Goal: Transaction & Acquisition: Purchase product/service

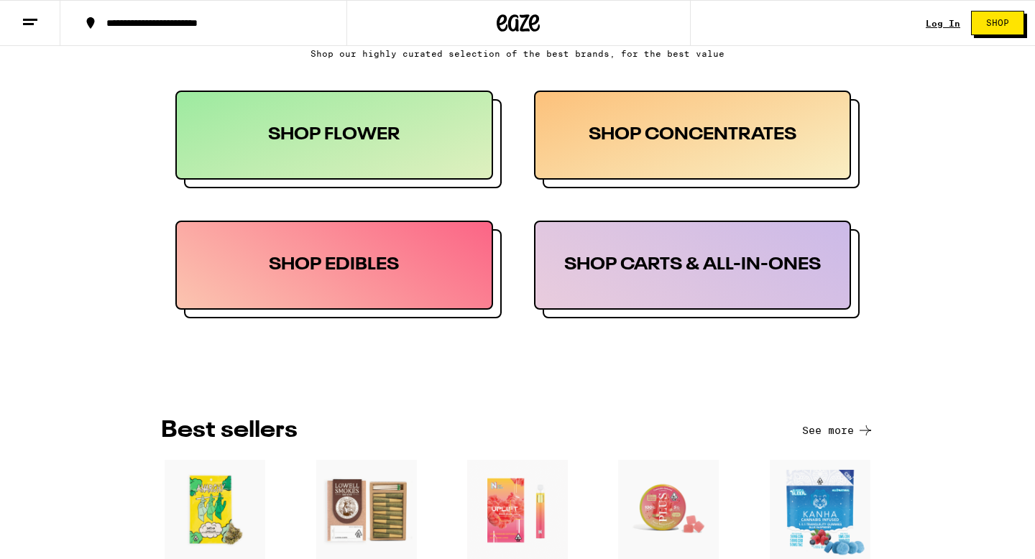
scroll to position [769, 0]
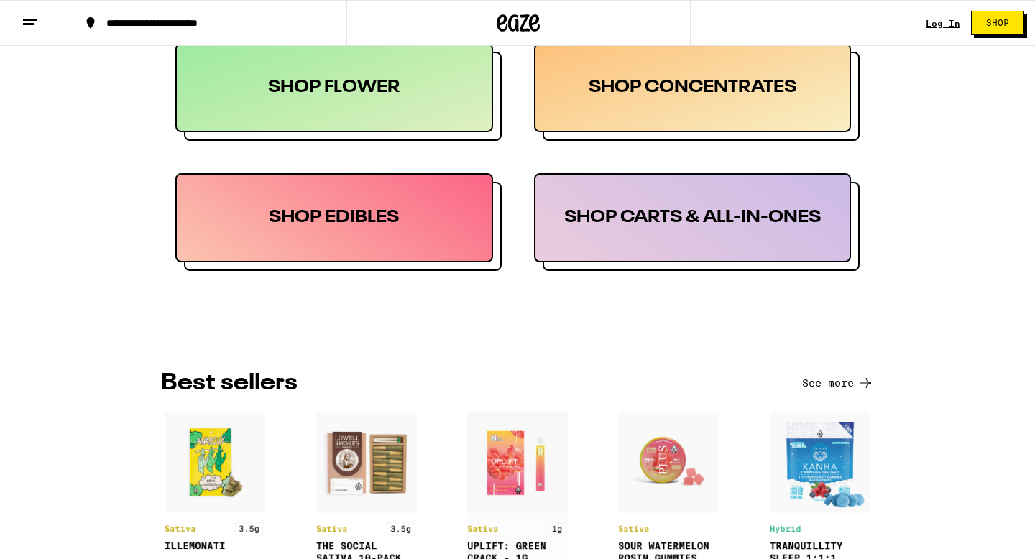
click at [358, 101] on div "SHOP FLOWER" at bounding box center [334, 87] width 318 height 89
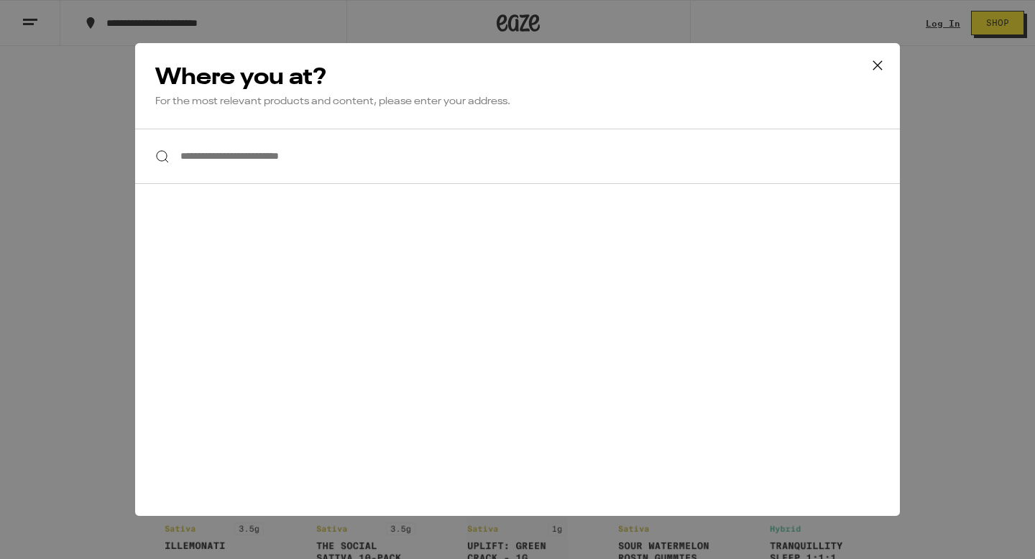
click at [877, 64] on icon at bounding box center [878, 66] width 22 height 22
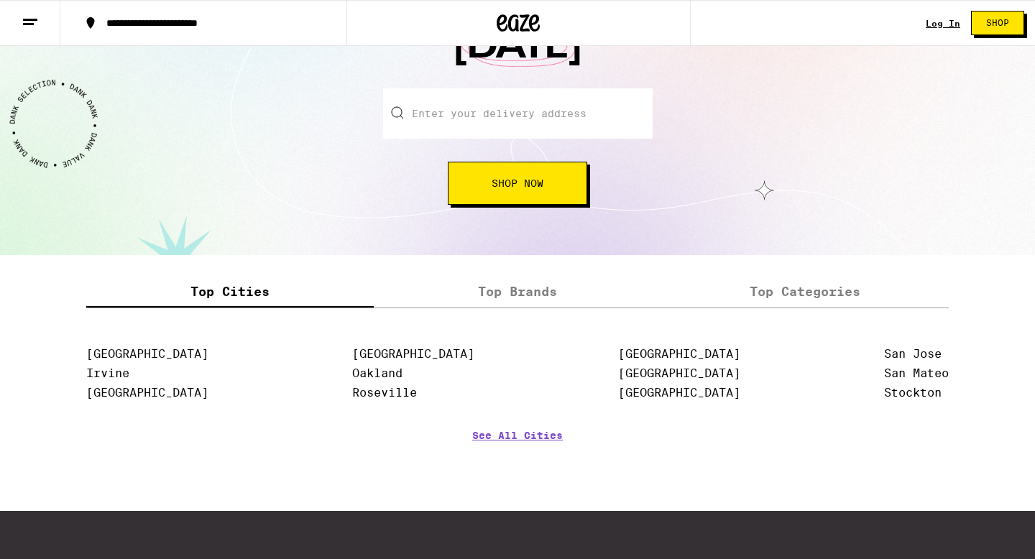
scroll to position [1644, 0]
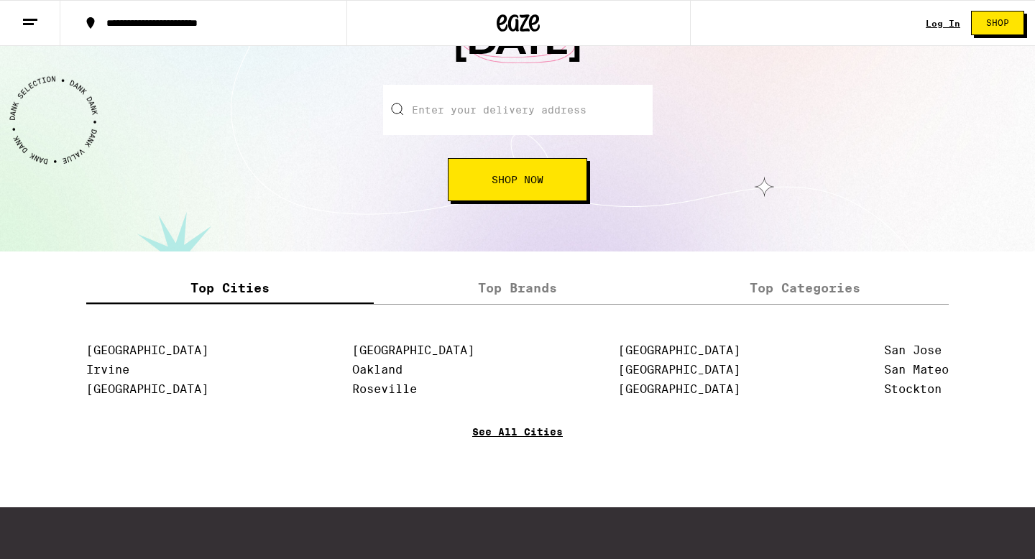
click at [547, 443] on link "See All Cities" at bounding box center [517, 452] width 91 height 53
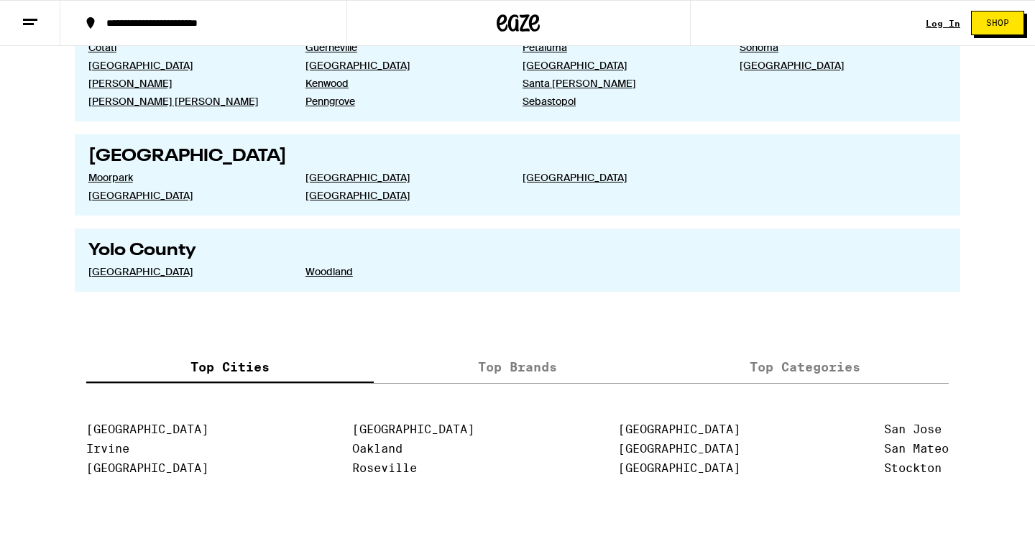
scroll to position [2756, 0]
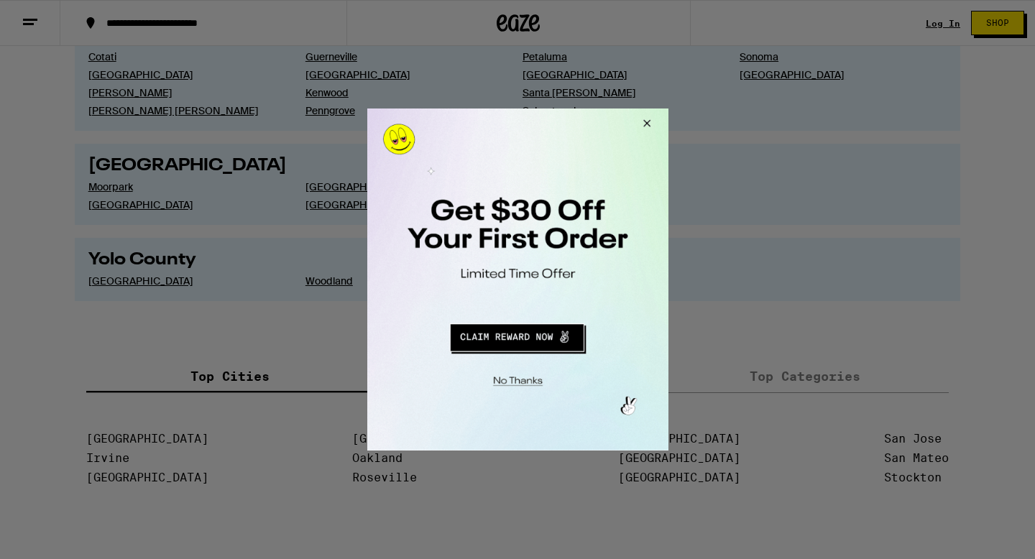
click at [642, 122] on button "Close Modal" at bounding box center [644, 126] width 39 height 35
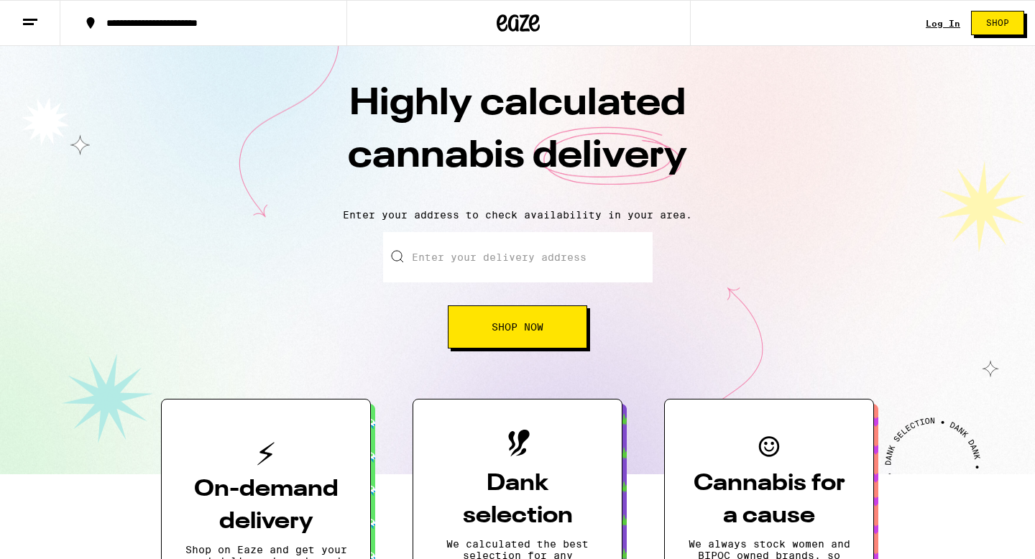
click at [28, 27] on icon at bounding box center [30, 22] width 17 height 17
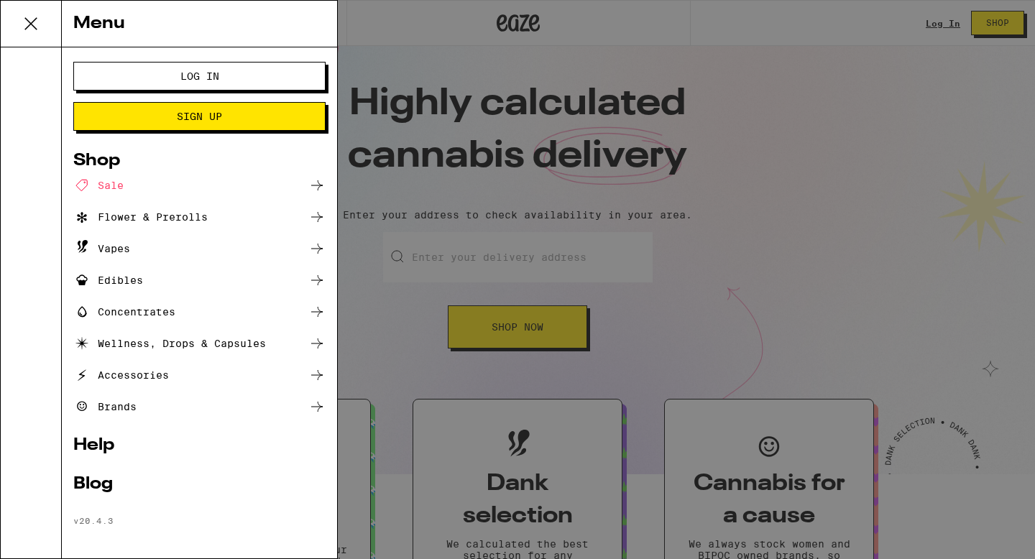
click at [125, 177] on div "Sale" at bounding box center [199, 185] width 252 height 17
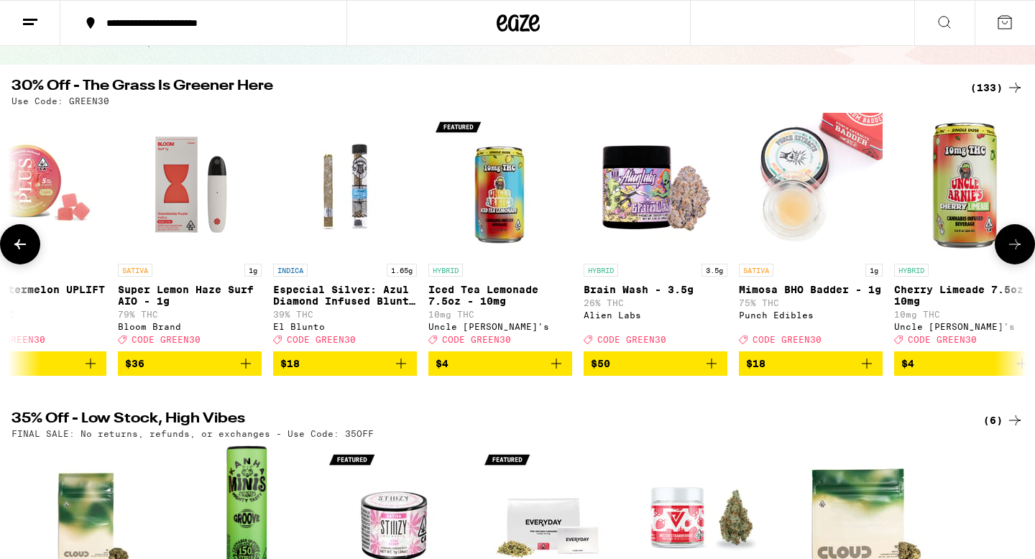
scroll to position [0, 56]
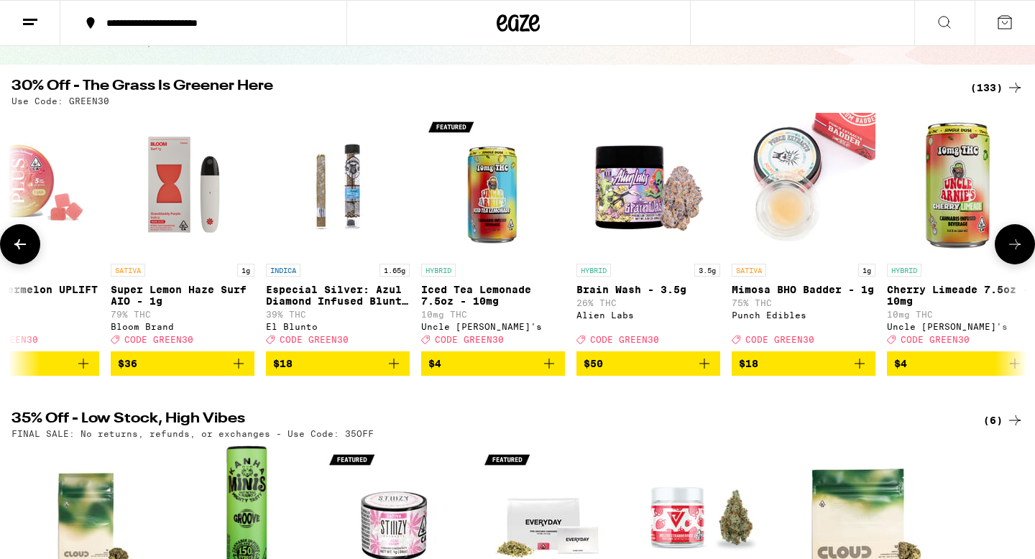
click at [1018, 250] on icon at bounding box center [1016, 244] width 12 height 10
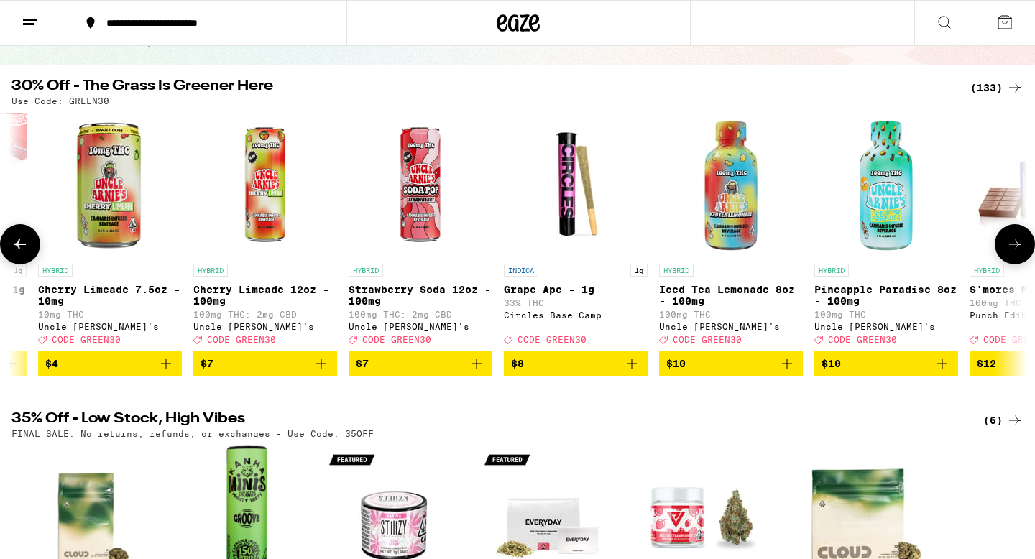
scroll to position [0, 912]
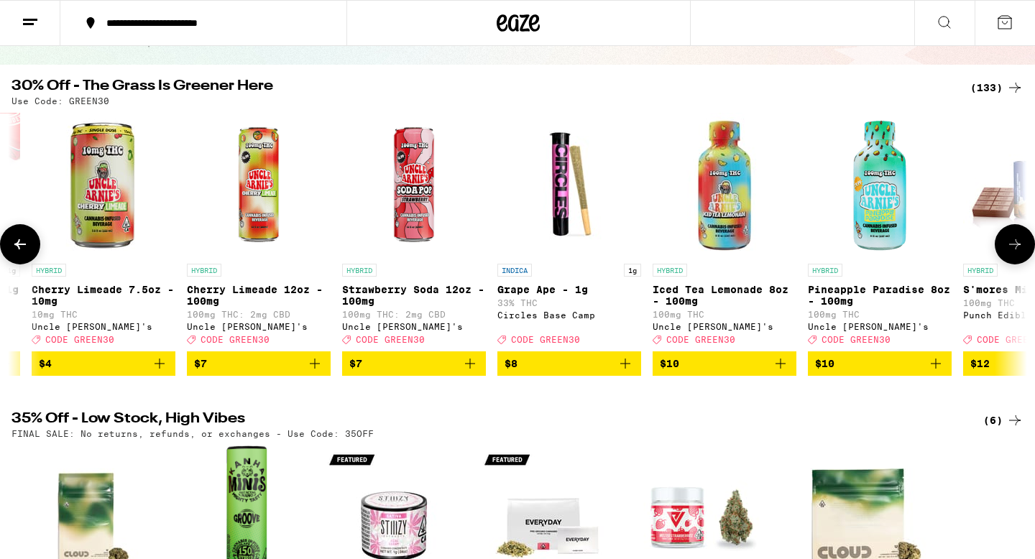
click at [1018, 250] on icon at bounding box center [1016, 244] width 12 height 10
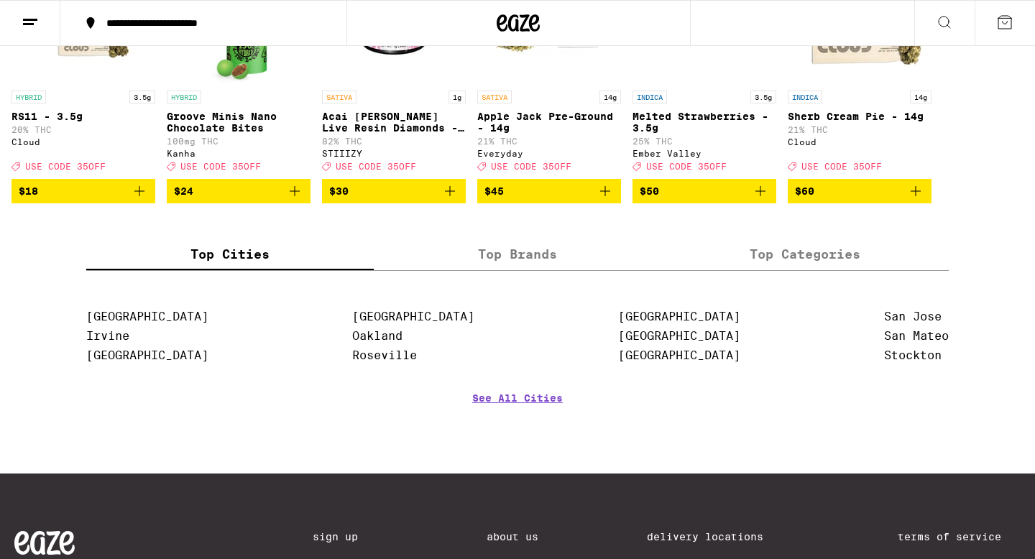
scroll to position [626, 0]
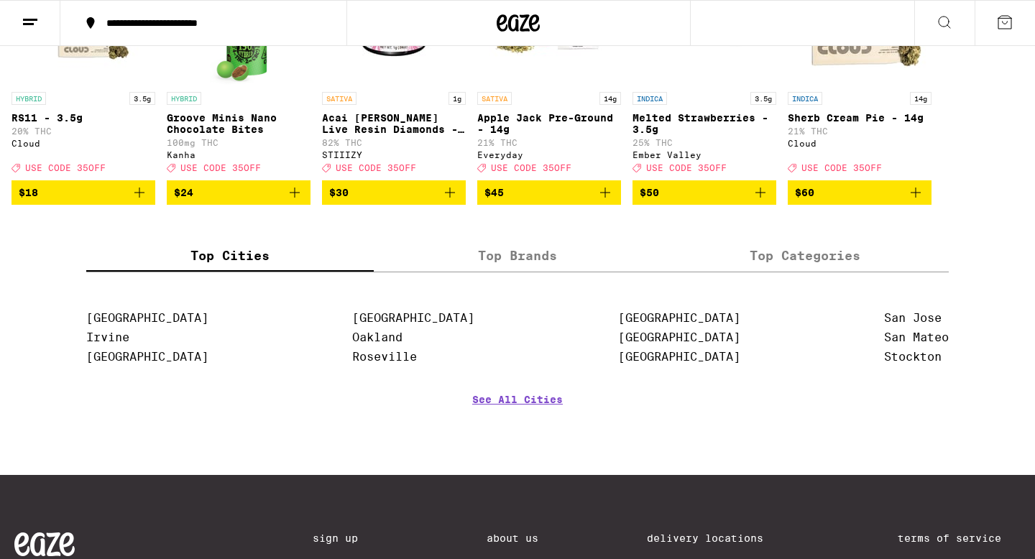
click at [408, 132] on p "Acai [PERSON_NAME] Live Resin Diamonds - 1g" at bounding box center [394, 123] width 144 height 23
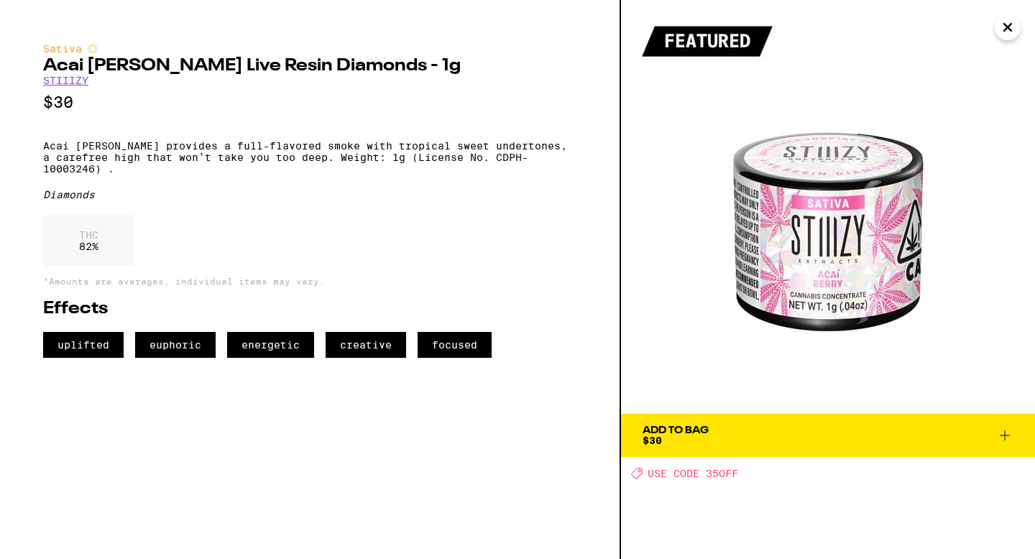
click at [721, 442] on span "Add To Bag $30" at bounding box center [828, 436] width 371 height 20
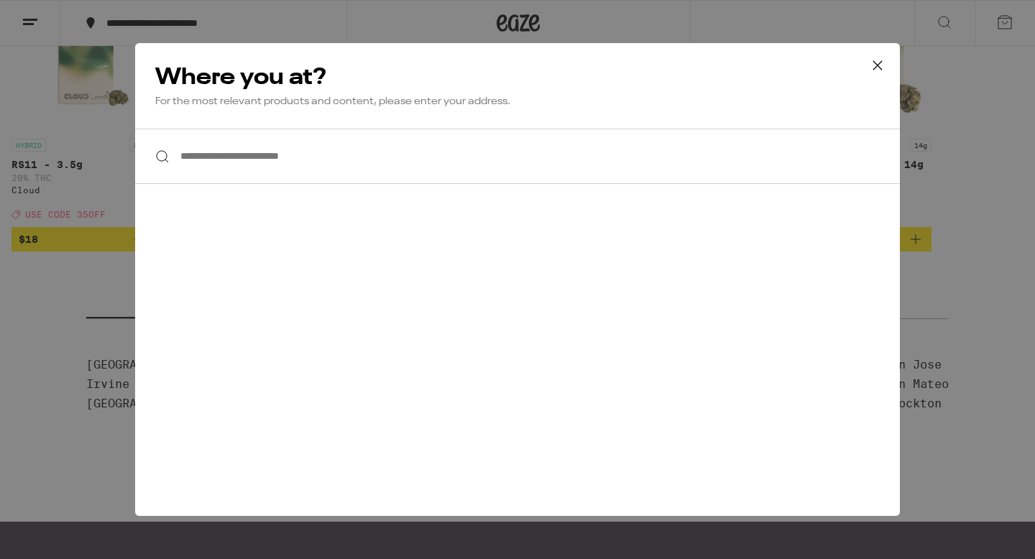
click at [497, 172] on input "**********" at bounding box center [517, 156] width 765 height 55
click at [884, 77] on button at bounding box center [878, 66] width 45 height 46
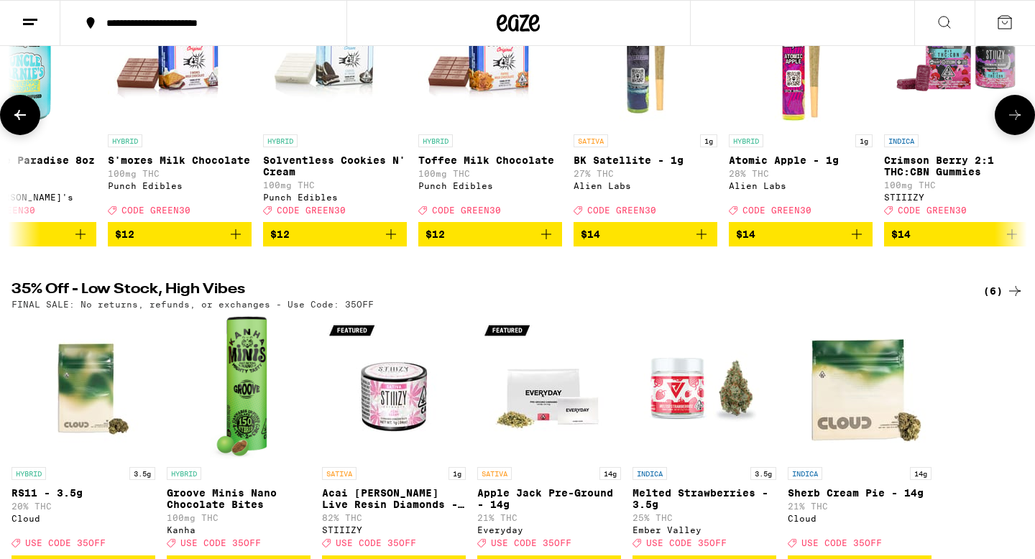
scroll to position [0, 0]
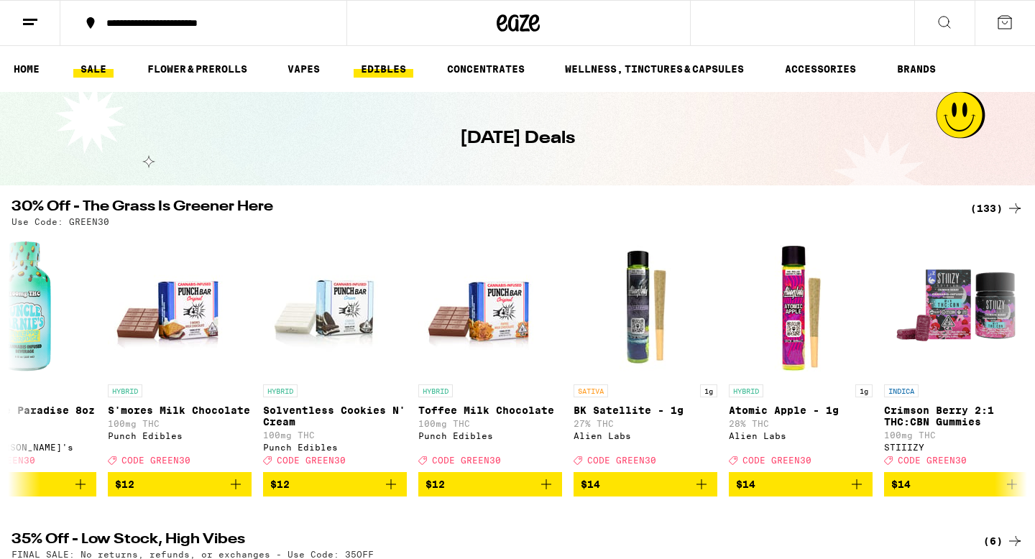
click at [372, 68] on link "EDIBLES" at bounding box center [384, 68] width 60 height 17
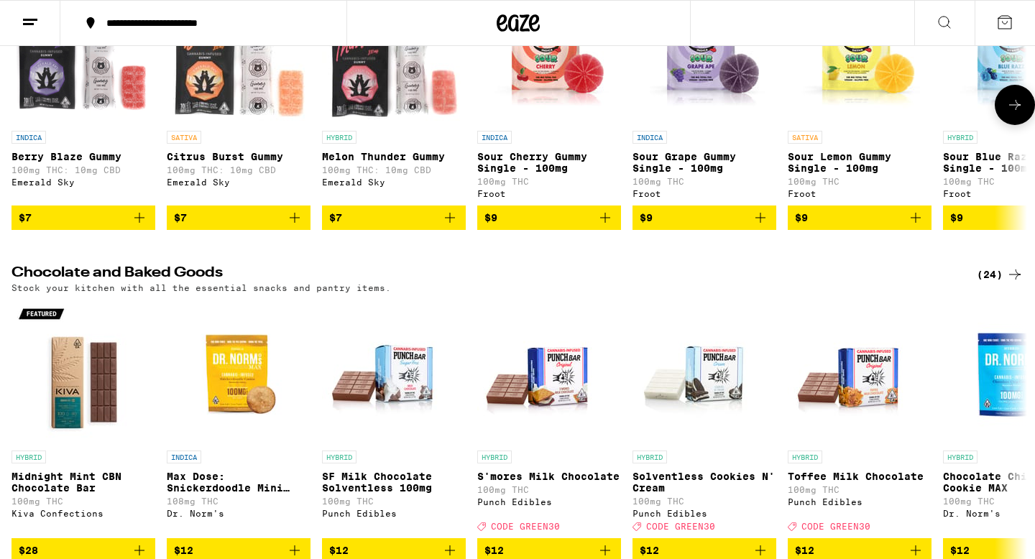
scroll to position [302, 0]
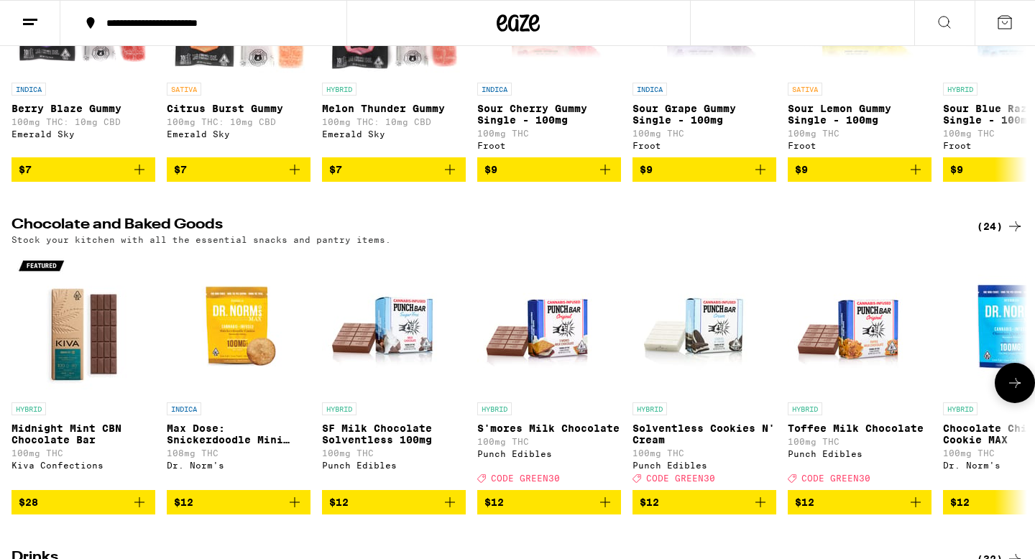
click at [1018, 403] on button at bounding box center [1015, 383] width 40 height 40
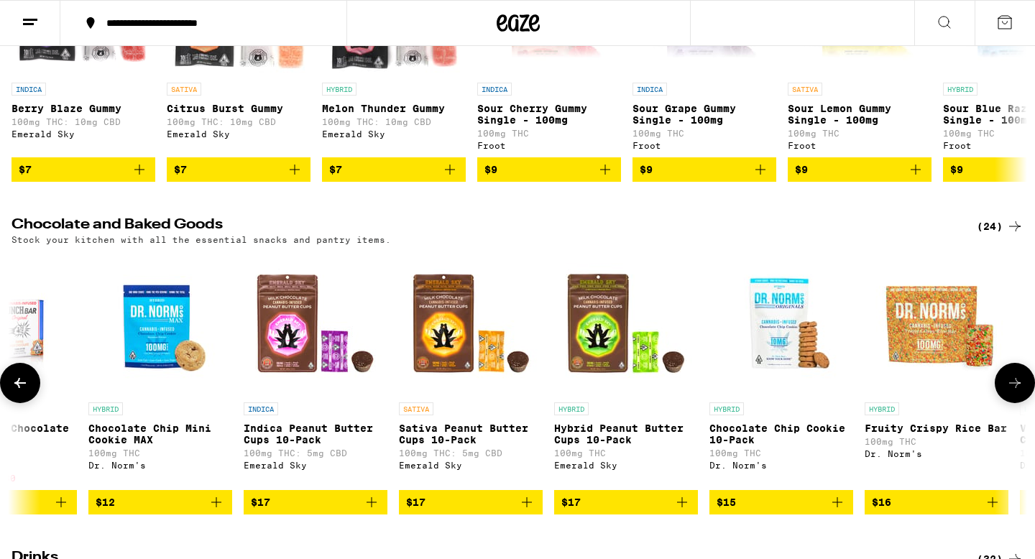
scroll to position [0, 856]
click at [1018, 403] on button at bounding box center [1015, 383] width 40 height 40
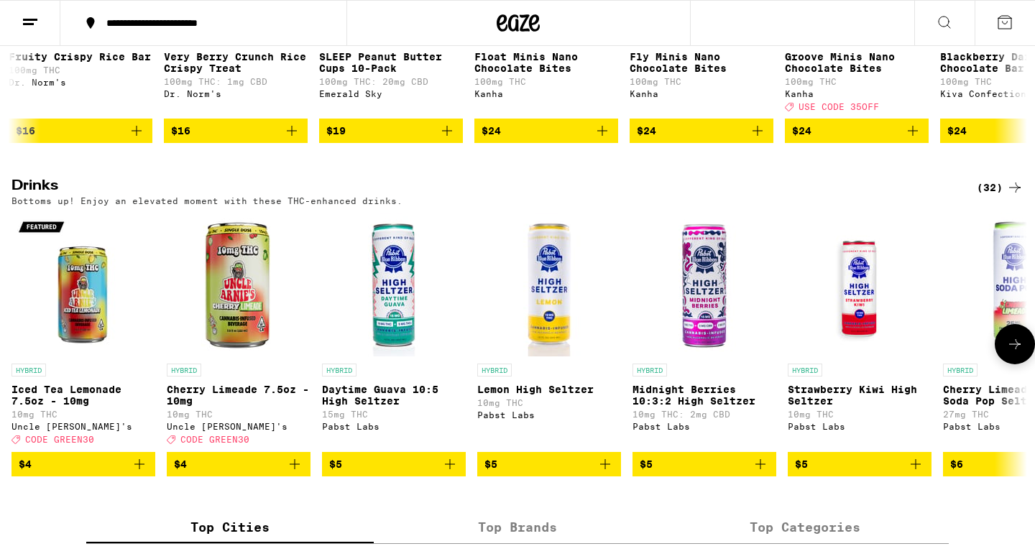
scroll to position [687, 0]
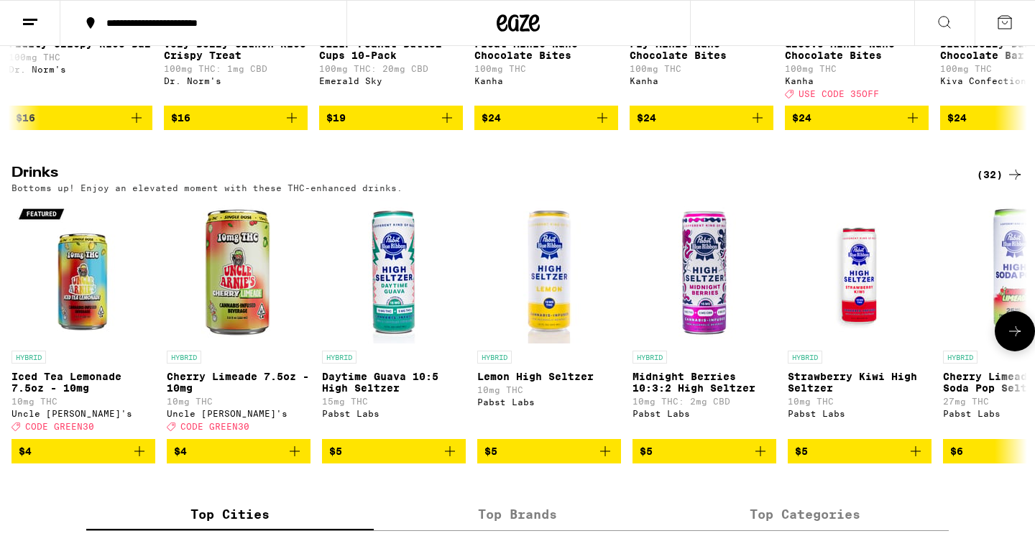
click at [1015, 352] on button at bounding box center [1015, 331] width 40 height 40
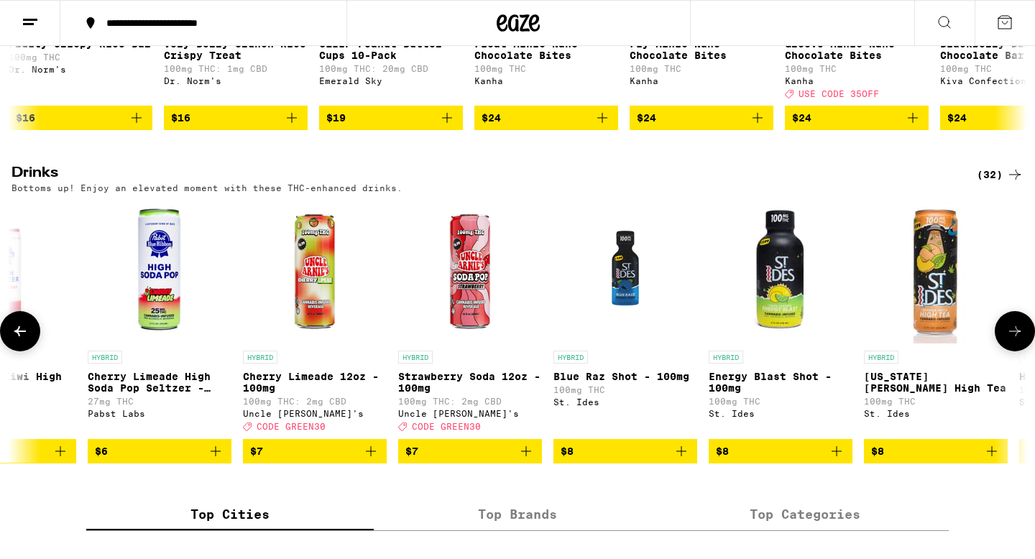
click at [1015, 352] on button at bounding box center [1015, 331] width 40 height 40
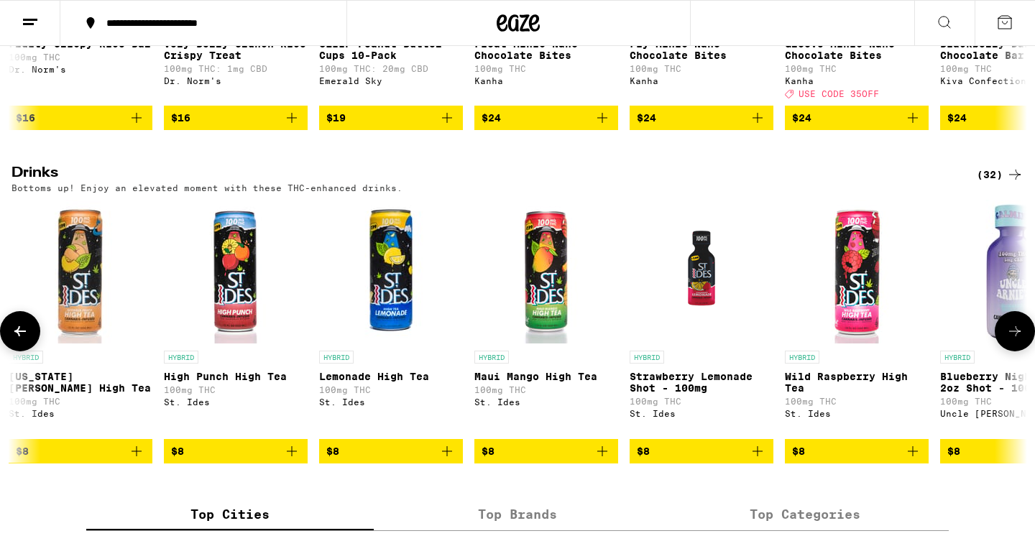
click at [1015, 352] on button at bounding box center [1015, 331] width 40 height 40
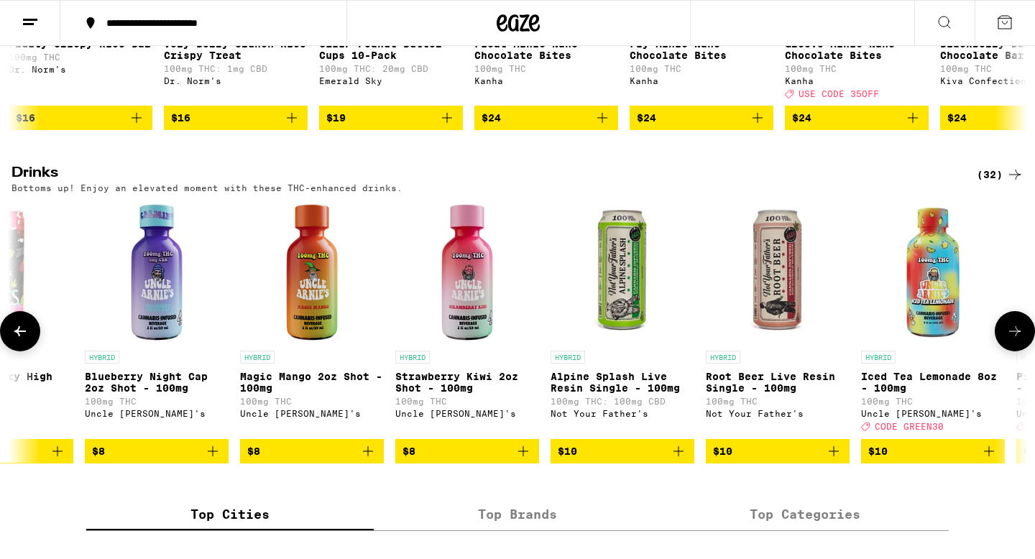
click at [1015, 352] on button at bounding box center [1015, 331] width 40 height 40
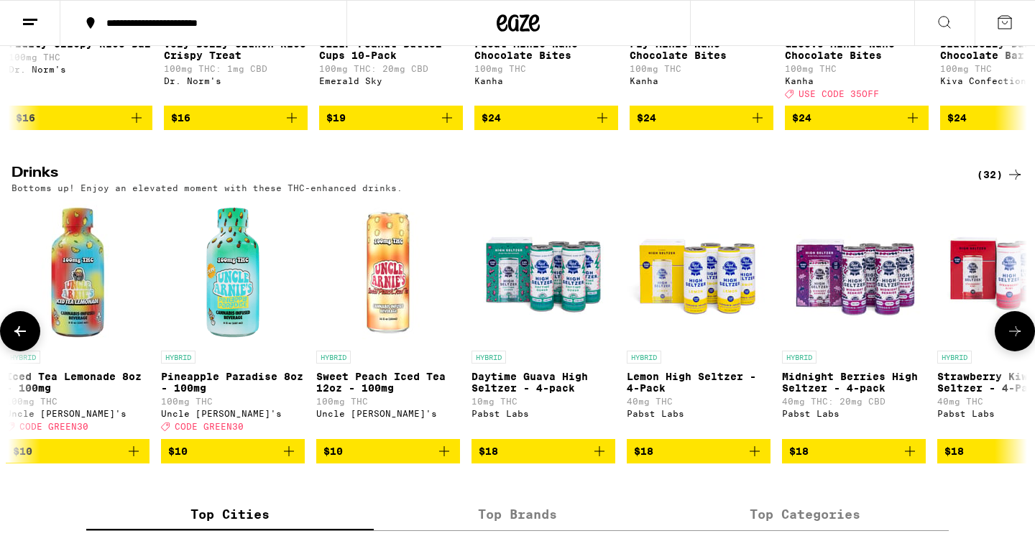
click at [1015, 352] on button at bounding box center [1015, 331] width 40 height 40
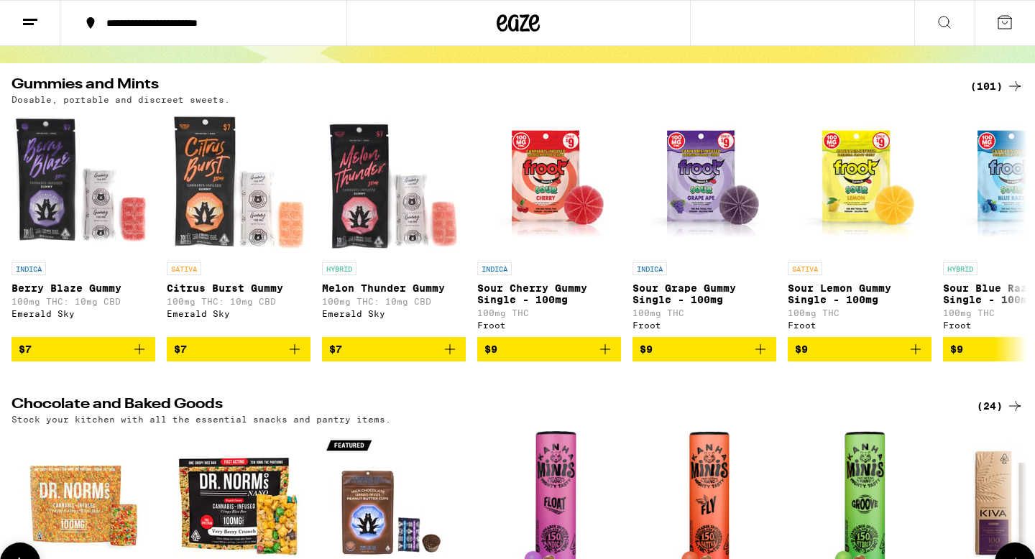
scroll to position [0, 0]
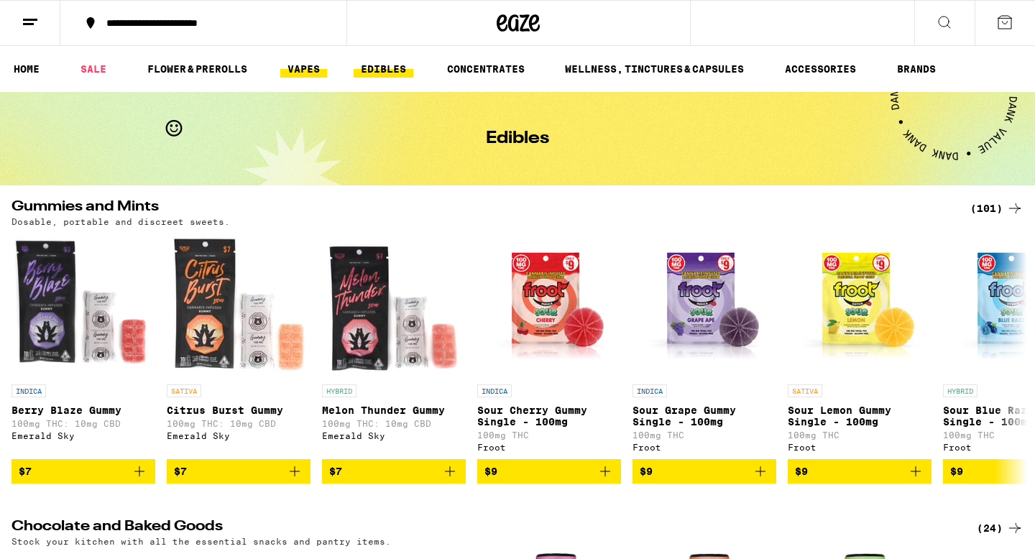
click at [303, 68] on link "VAPES" at bounding box center [303, 68] width 47 height 17
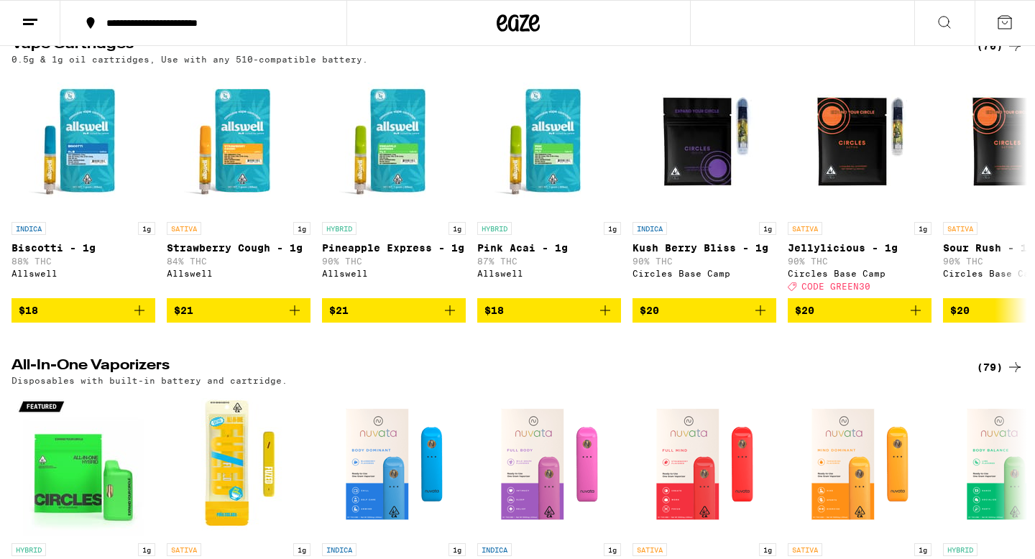
scroll to position [459, 0]
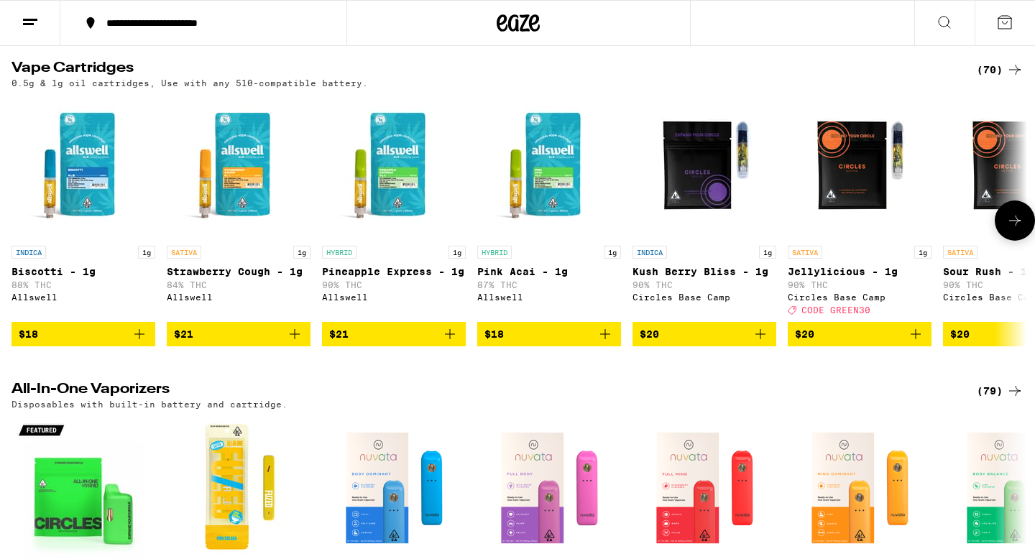
click at [1020, 229] on icon at bounding box center [1015, 220] width 17 height 17
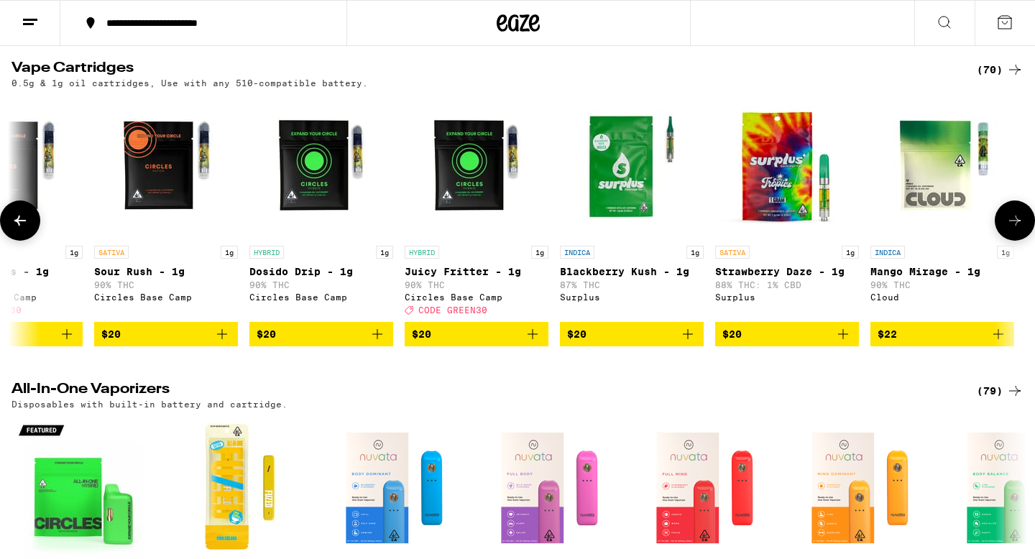
scroll to position [0, 856]
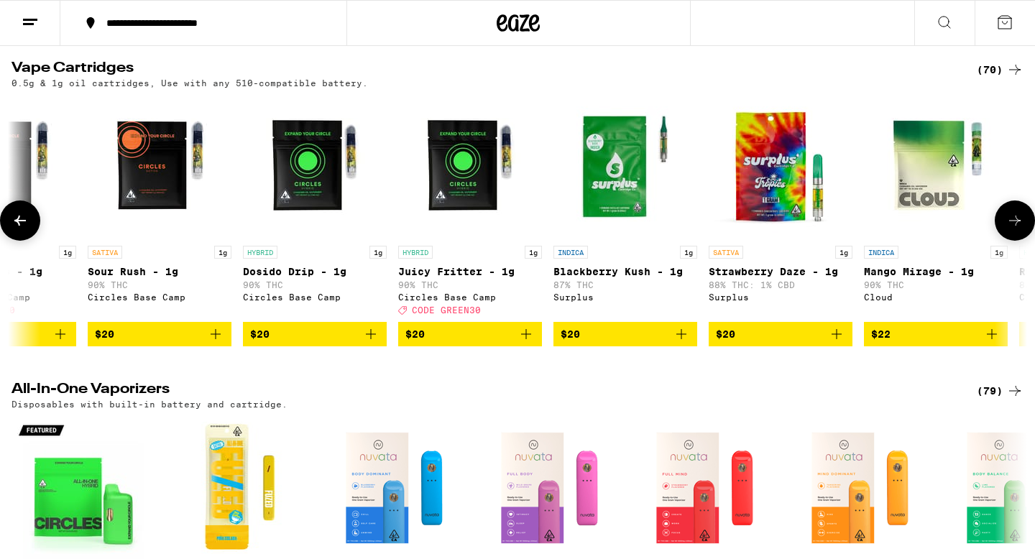
click at [1020, 229] on icon at bounding box center [1015, 220] width 17 height 17
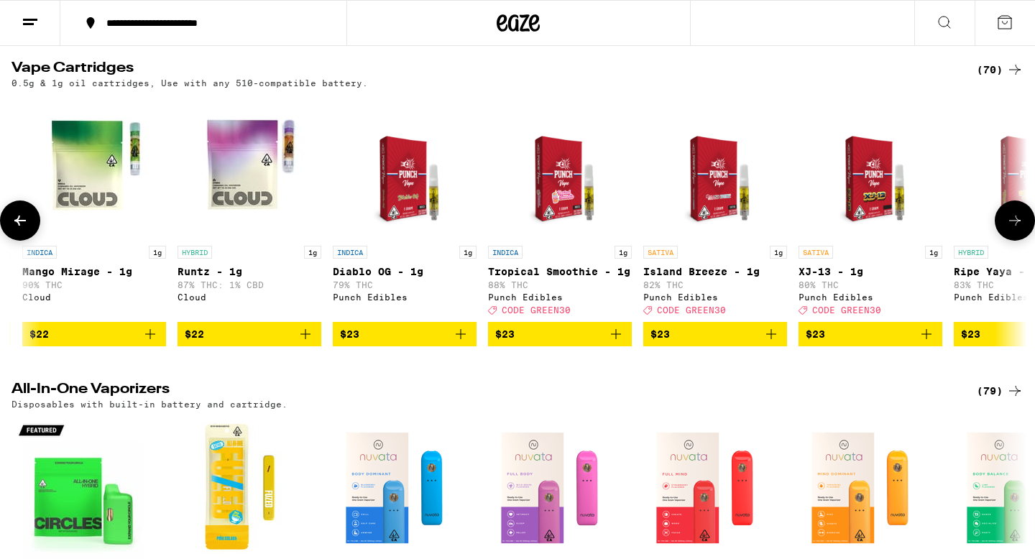
scroll to position [0, 1711]
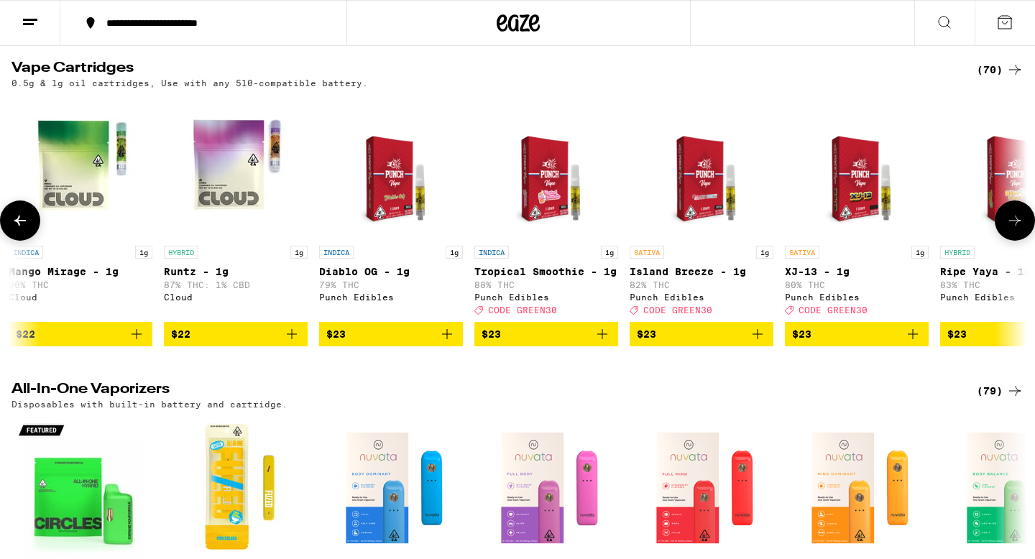
click at [1020, 229] on icon at bounding box center [1015, 220] width 17 height 17
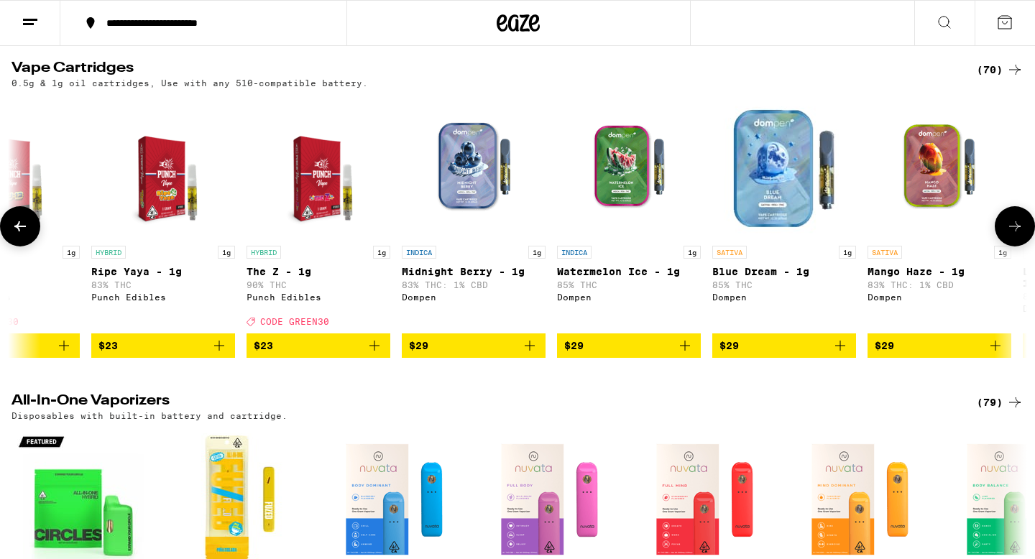
scroll to position [0, 2567]
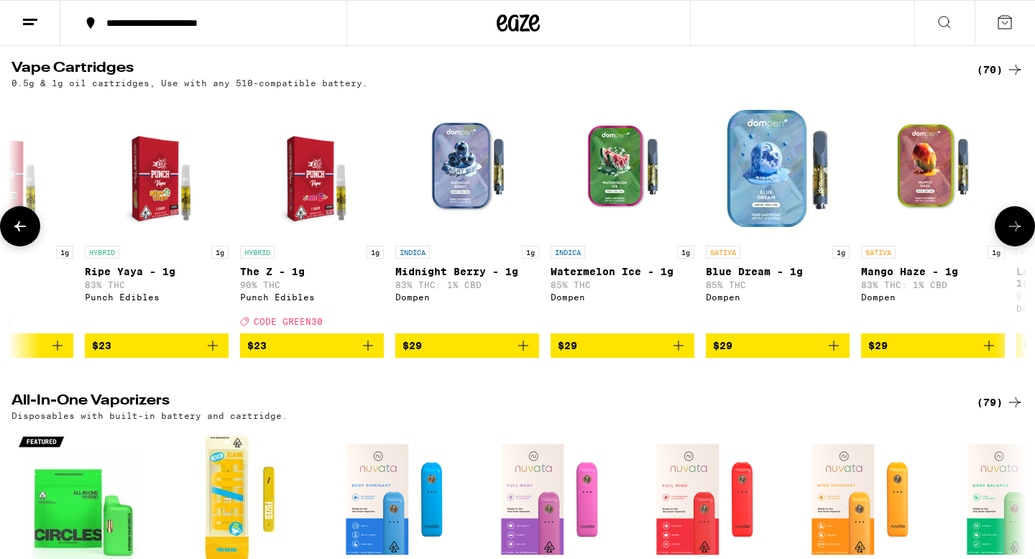
click at [1020, 235] on icon at bounding box center [1015, 226] width 17 height 17
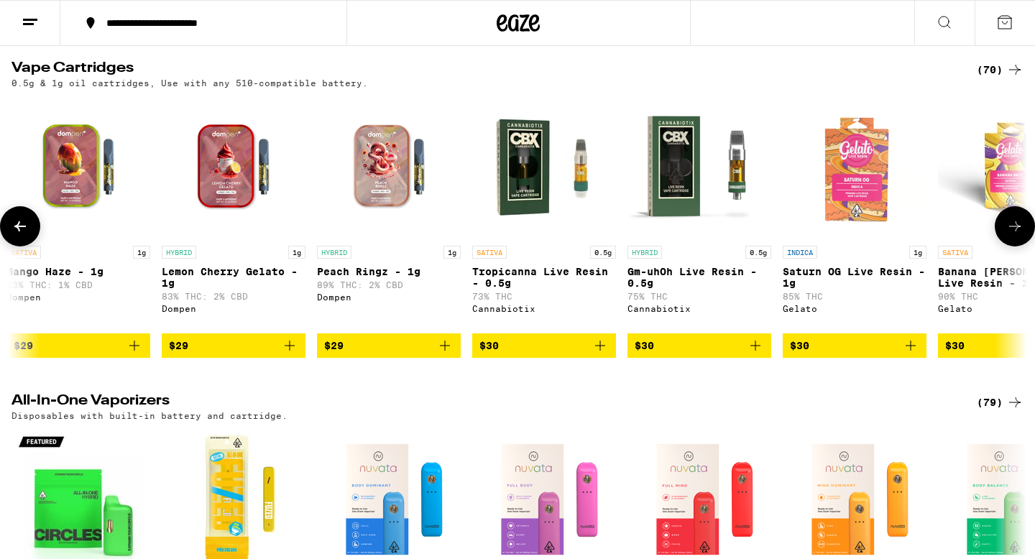
scroll to position [0, 3423]
click at [1020, 235] on icon at bounding box center [1015, 226] width 17 height 17
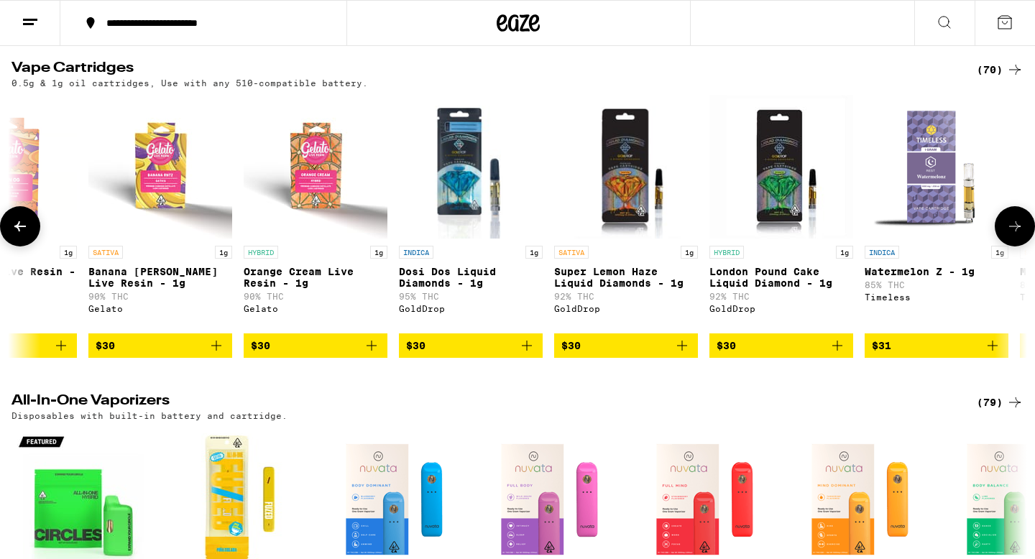
scroll to position [0, 4279]
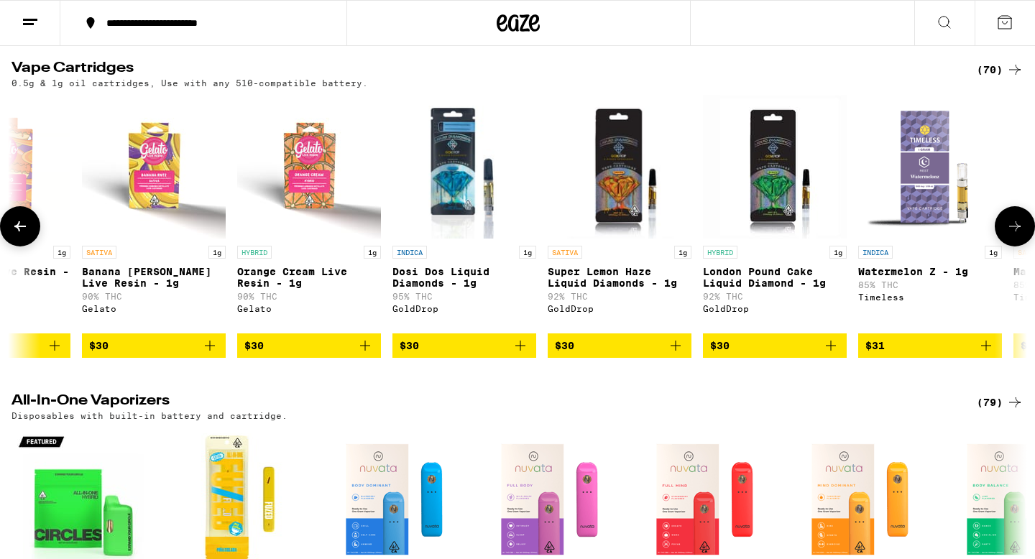
click at [1020, 235] on icon at bounding box center [1015, 226] width 17 height 17
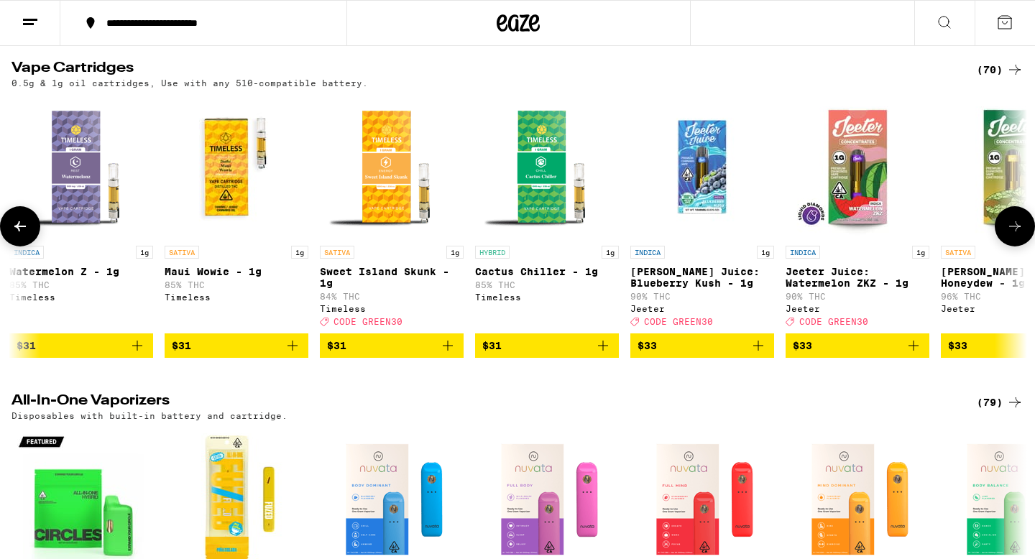
scroll to position [0, 5134]
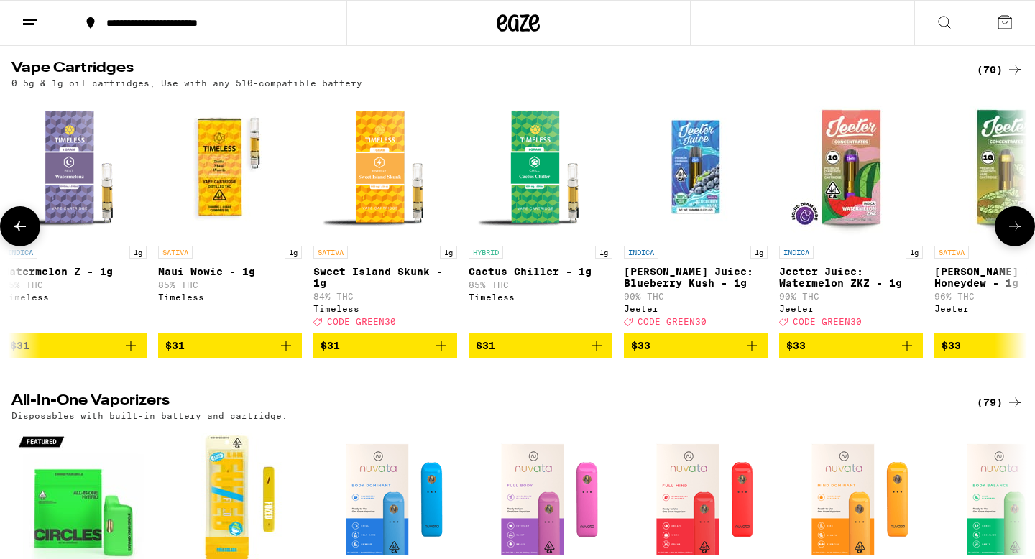
click at [1020, 235] on icon at bounding box center [1015, 226] width 17 height 17
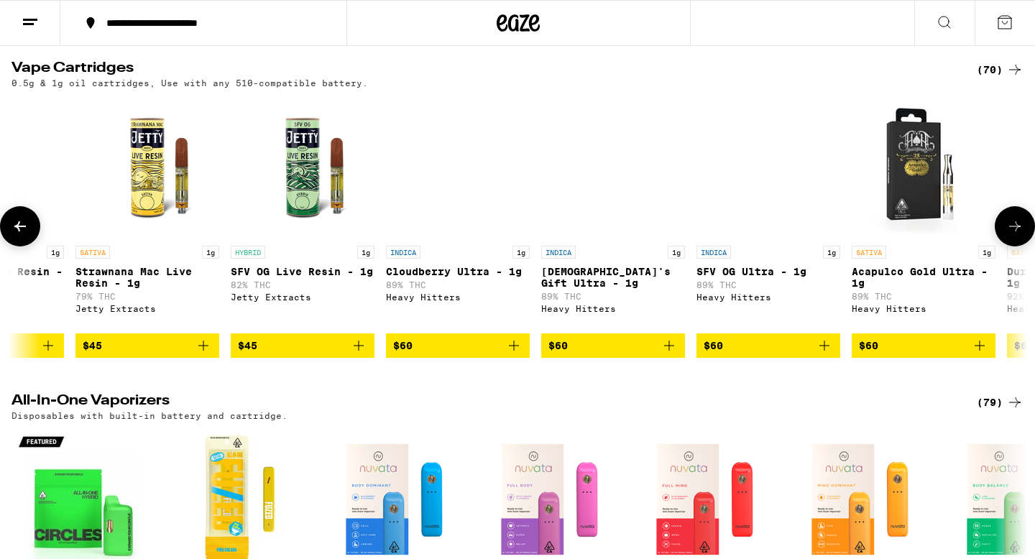
scroll to position [0, 8324]
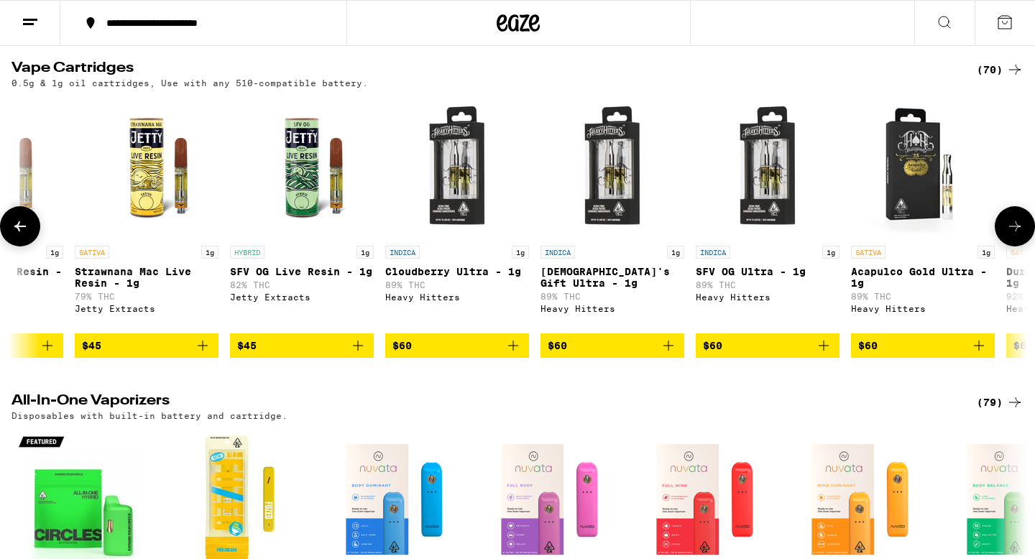
click at [462, 209] on img "Open page for Cloudberry Ultra - 1g from Heavy Hitters" at bounding box center [457, 167] width 144 height 144
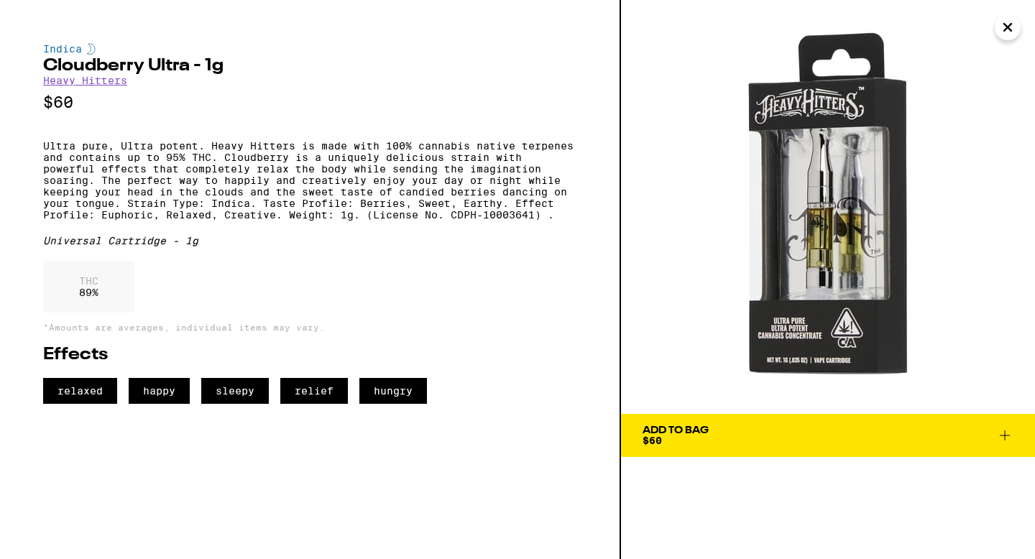
click at [995, 36] on img at bounding box center [828, 207] width 414 height 414
click at [1005, 29] on icon "Close" at bounding box center [1008, 27] width 7 height 7
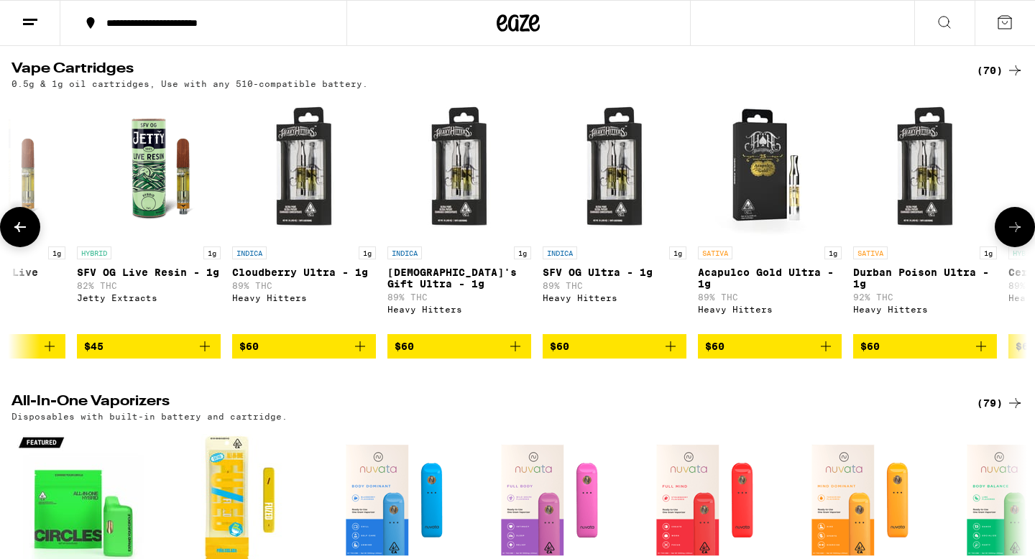
scroll to position [0, 8453]
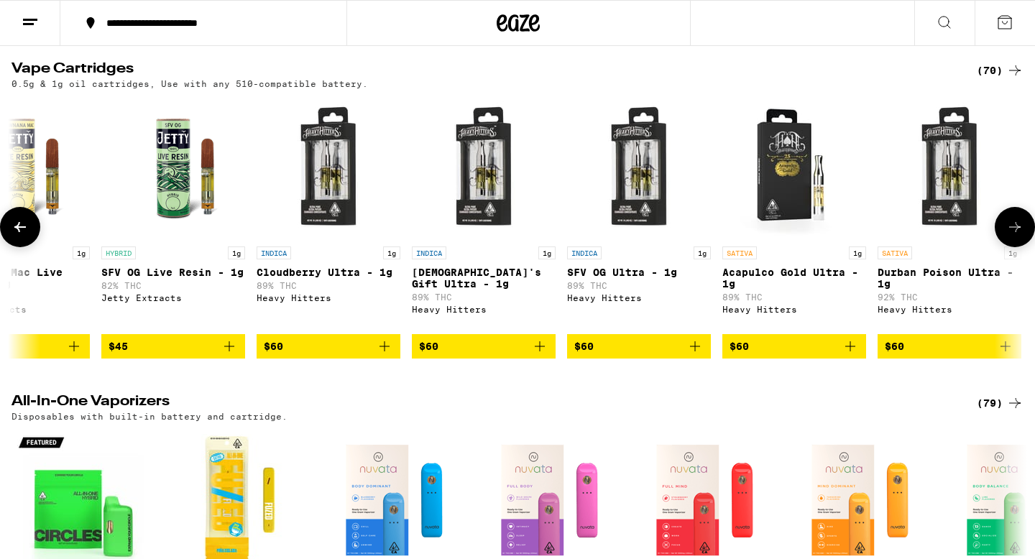
click at [339, 207] on img "Open page for Cloudberry Ultra - 1g from Heavy Hitters" at bounding box center [329, 168] width 144 height 144
